Goal: Navigation & Orientation: Find specific page/section

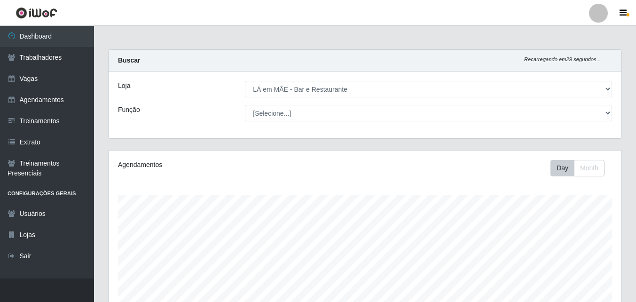
select select "265"
click at [27, 98] on link "Agendamentos" at bounding box center [47, 99] width 94 height 21
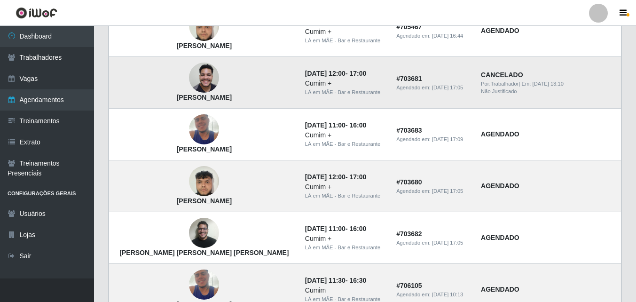
scroll to position [235, 0]
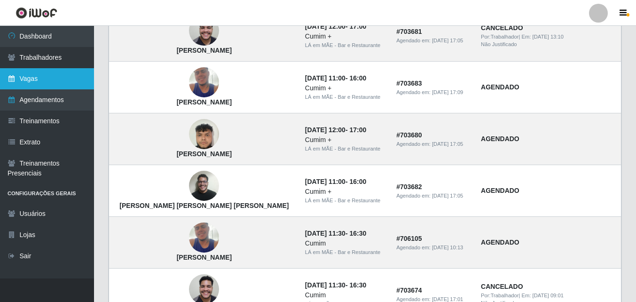
click at [20, 81] on link "Vagas" at bounding box center [47, 78] width 94 height 21
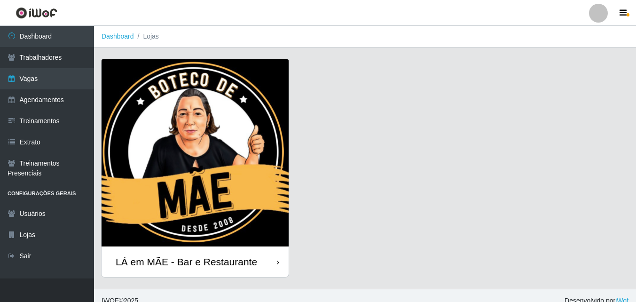
scroll to position [10, 0]
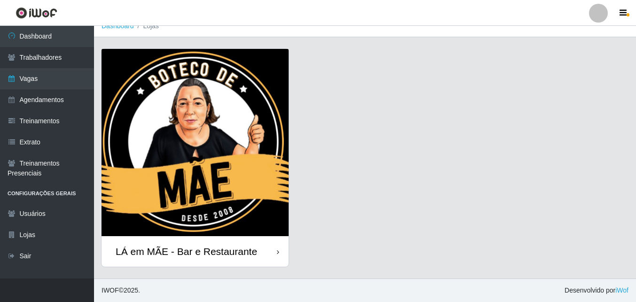
click at [181, 249] on div "LÁ em MÃE - Bar e Restaurante" at bounding box center [186, 251] width 141 height 12
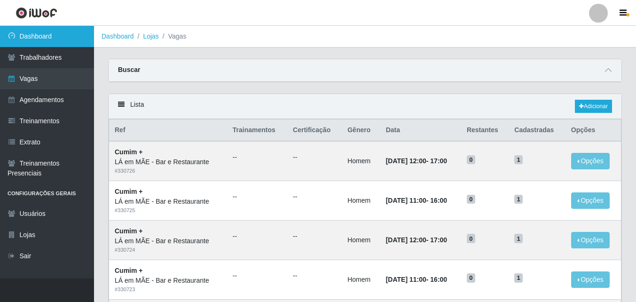
click at [54, 26] on link "Dashboard" at bounding box center [47, 36] width 94 height 21
